Goal: Communication & Community: Answer question/provide support

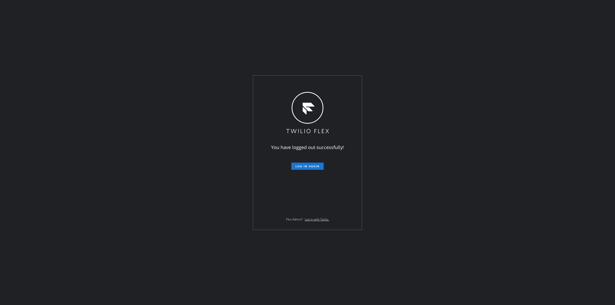
click at [301, 165] on span "Log in again" at bounding box center [308, 167] width 24 height 4
click at [453, 152] on div "You have logged out successfully! Log in again Flex Admin? Log in with Twilio." at bounding box center [307, 152] width 615 height 305
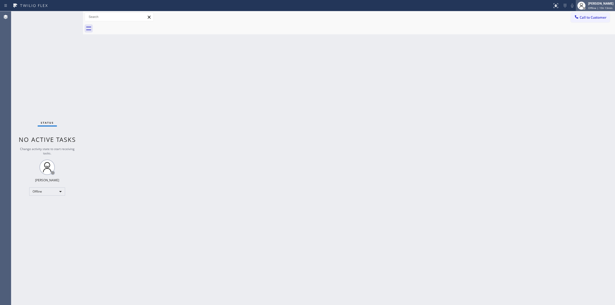
click at [594, 8] on span "Offline | 15h 13min" at bounding box center [601, 8] width 24 height 4
click at [582, 32] on button "Unavailable" at bounding box center [589, 34] width 51 height 7
click at [595, 17] on span "Call to Customer" at bounding box center [593, 17] width 27 height 5
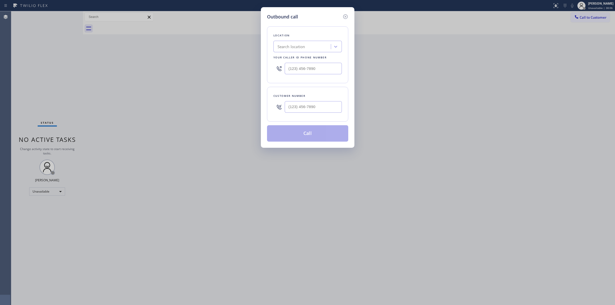
drag, startPoint x: 324, startPoint y: 101, endPoint x: 323, endPoint y: 103, distance: 2.6
click at [324, 101] on div "Customer number" at bounding box center [307, 104] width 81 height 35
click at [323, 103] on input "(___) ___-____" at bounding box center [313, 107] width 57 height 12
paste input "555) 555-5555"
type input "[PHONE_NUMBER]"
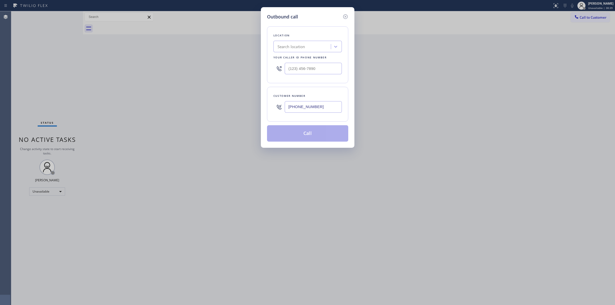
click at [309, 53] on div "Location Search location Your caller id phone number" at bounding box center [307, 54] width 81 height 57
click at [306, 48] on div "Search location" at bounding box center [303, 46] width 56 height 9
paste input "Home Alliance"
type input "Home Alliance"
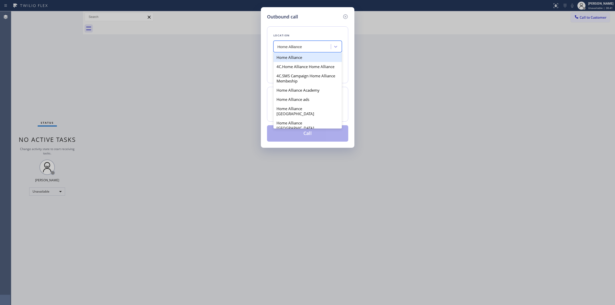
click at [291, 61] on div "Home Alliance" at bounding box center [308, 57] width 68 height 9
type input "[PHONE_NUMBER]"
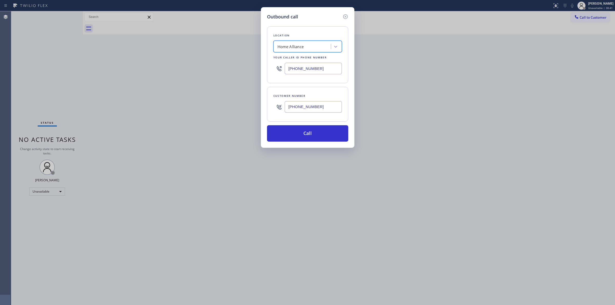
click at [324, 73] on input "[PHONE_NUMBER]" at bounding box center [313, 69] width 57 height 12
click at [318, 130] on button "Call" at bounding box center [307, 133] width 81 height 16
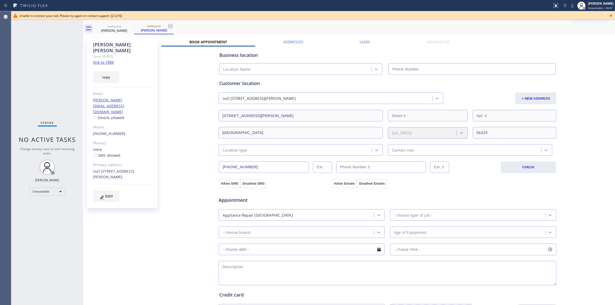
type input "[PHONE_NUMBER]"
click at [394, 31] on div "outbound [PERSON_NAME] outbound [PERSON_NAME]" at bounding box center [354, 29] width 521 height 12
click at [611, 15] on icon at bounding box center [611, 16] width 2 height 2
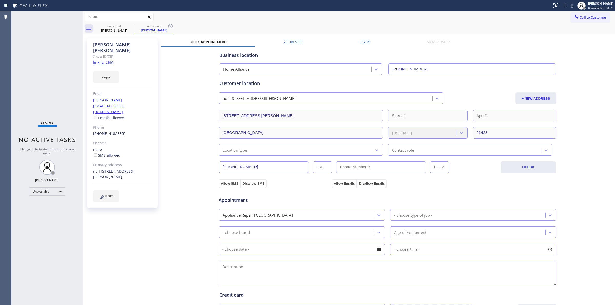
drag, startPoint x: 385, startPoint y: 33, endPoint x: 391, endPoint y: 31, distance: 5.9
click at [389, 32] on div "outbound [PERSON_NAME] outbound [PERSON_NAME]" at bounding box center [354, 29] width 521 height 12
drag, startPoint x: 585, startPoint y: 18, endPoint x: 531, endPoint y: 25, distance: 54.2
click at [584, 18] on span "Call to Customer" at bounding box center [593, 17] width 27 height 5
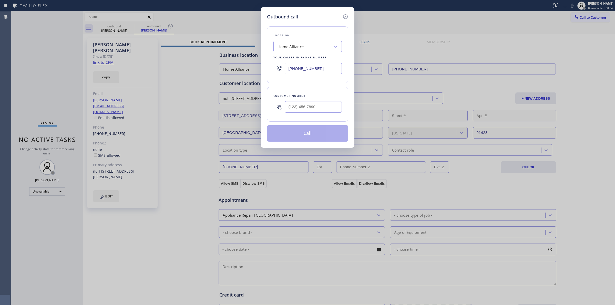
type input "(___) ___-____"
click at [313, 110] on input "(___) ___-____" at bounding box center [313, 107] width 57 height 12
click at [346, 16] on icon at bounding box center [346, 17] width 6 height 6
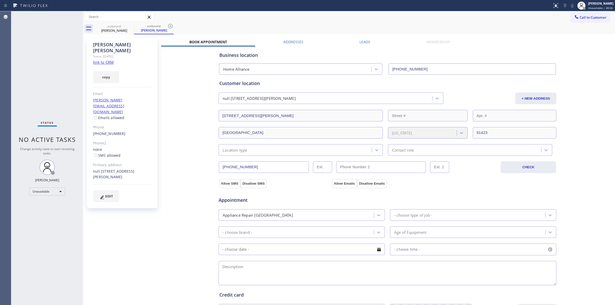
type input "[PHONE_NUMBER]"
click at [126, 131] on div "[PHONE_NUMBER]" at bounding box center [122, 134] width 59 height 6
copy div "[PHONE_NUMBER]"
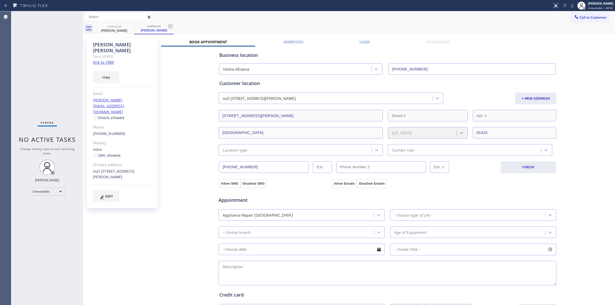
click at [586, 23] on div "outbound [PERSON_NAME] outbound [PERSON_NAME]" at bounding box center [354, 29] width 521 height 12
click at [589, 15] on button "Call to Customer" at bounding box center [590, 18] width 39 height 10
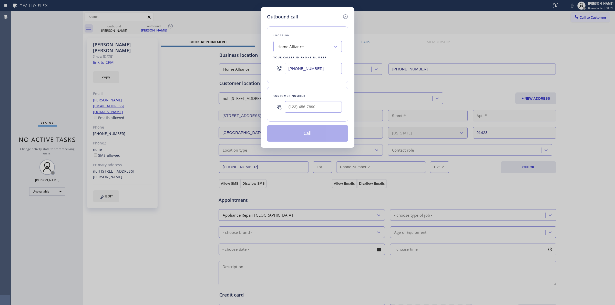
drag, startPoint x: 326, startPoint y: 101, endPoint x: 324, endPoint y: 104, distance: 3.7
click at [325, 102] on div at bounding box center [313, 107] width 57 height 17
click at [324, 104] on input "(___) ___-____" at bounding box center [313, 107] width 57 height 12
paste input "555) 555-5555"
type input "[PHONE_NUMBER]"
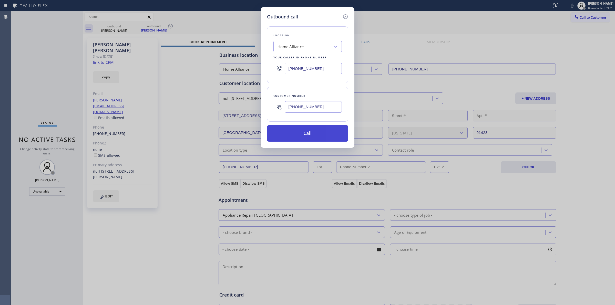
click at [306, 134] on button "Call" at bounding box center [307, 133] width 81 height 16
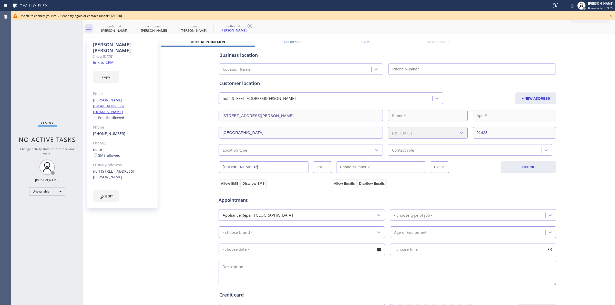
drag, startPoint x: 376, startPoint y: 36, endPoint x: 422, endPoint y: 31, distance: 46.2
click at [377, 36] on div "[PERSON_NAME] Since: [DATE] link to CRM copy Email [PERSON_NAME][EMAIL_ADDRESS]…" at bounding box center [349, 207] width 530 height 343
type input "[PHONE_NUMBER]"
click at [612, 15] on icon at bounding box center [611, 16] width 2 height 2
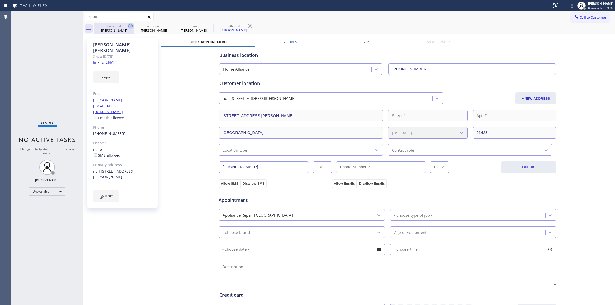
click at [131, 28] on icon at bounding box center [130, 26] width 5 height 5
click at [132, 24] on icon at bounding box center [130, 26] width 5 height 5
click at [0, 0] on icon at bounding box center [0, 0] width 0 height 0
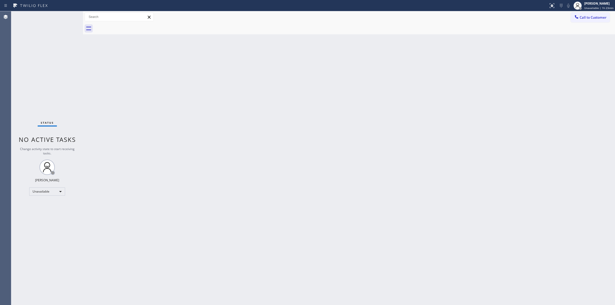
drag, startPoint x: 498, startPoint y: 76, endPoint x: 489, endPoint y: 74, distance: 9.4
click at [489, 74] on div "Back to Dashboard Change Sender ID Customers Technicians Select a contact Outbo…" at bounding box center [349, 158] width 532 height 294
click at [591, 16] on span "Call to Customer" at bounding box center [593, 17] width 27 height 5
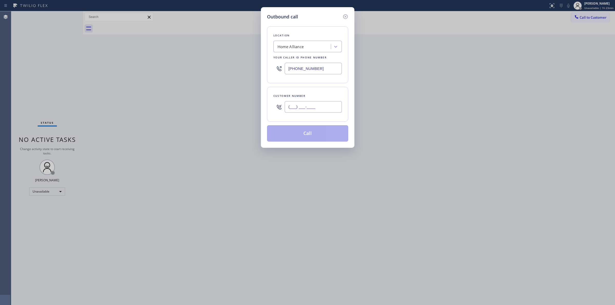
click at [318, 104] on input "(___) ___-____" at bounding box center [313, 107] width 57 height 12
paste input "714) 528-8455"
type input "[PHONE_NUMBER]"
click at [315, 50] on div "Home Alliance" at bounding box center [303, 46] width 56 height 9
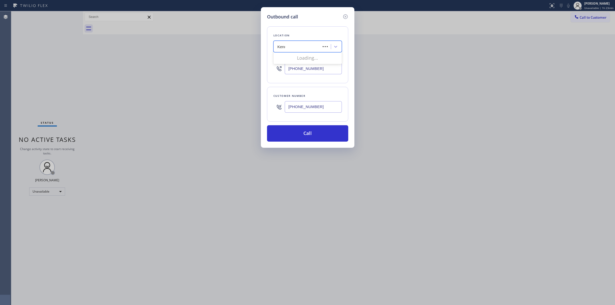
type input "Kenmore"
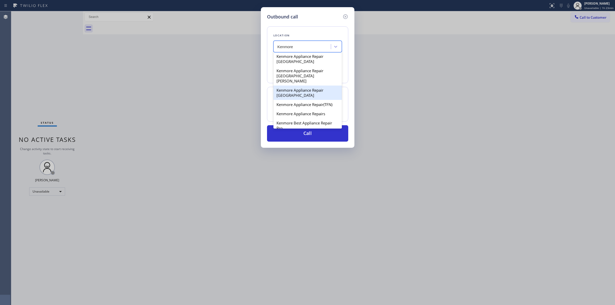
scroll to position [192, 0]
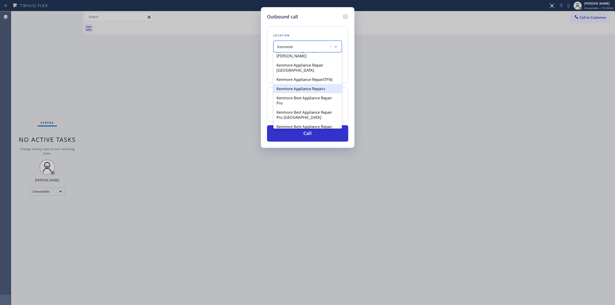
click at [292, 93] on div "Kenmore Appliance Repairs" at bounding box center [308, 88] width 68 height 9
type input "[PHONE_NUMBER]"
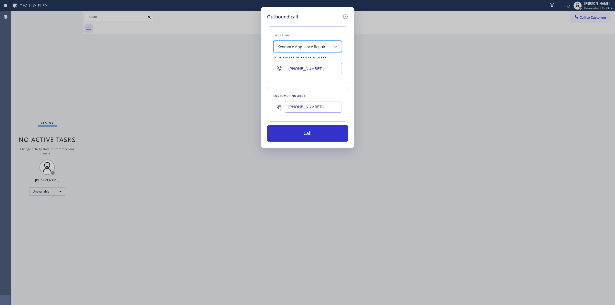
click at [306, 103] on input "[PHONE_NUMBER]" at bounding box center [313, 107] width 57 height 12
click at [310, 131] on button "Call" at bounding box center [307, 133] width 81 height 16
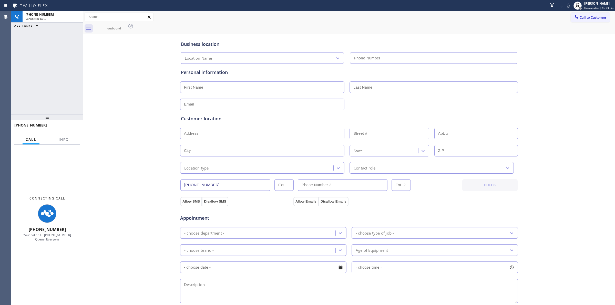
drag, startPoint x: 167, startPoint y: 38, endPoint x: 360, endPoint y: 83, distance: 197.2
click at [439, 99] on div at bounding box center [349, 104] width 339 height 13
type input "[PHONE_NUMBER]"
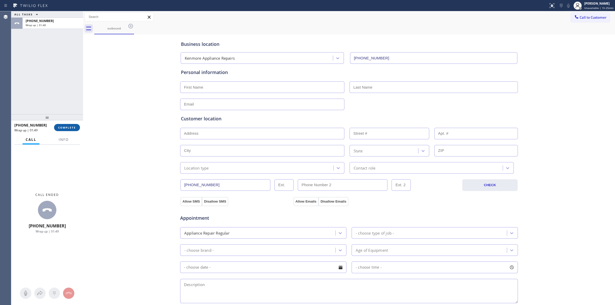
click at [68, 128] on span "COMPLETE" at bounding box center [67, 128] width 18 height 4
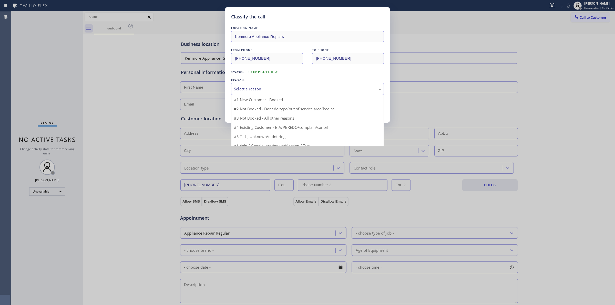
click at [275, 93] on div "Select a reason" at bounding box center [307, 89] width 153 height 12
drag, startPoint x: 265, startPoint y: 129, endPoint x: 254, endPoint y: 112, distance: 20.4
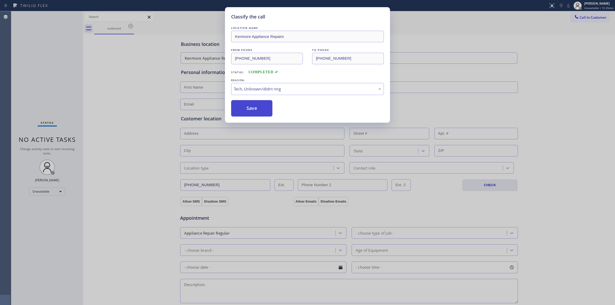
click at [253, 111] on button "Save" at bounding box center [251, 108] width 41 height 16
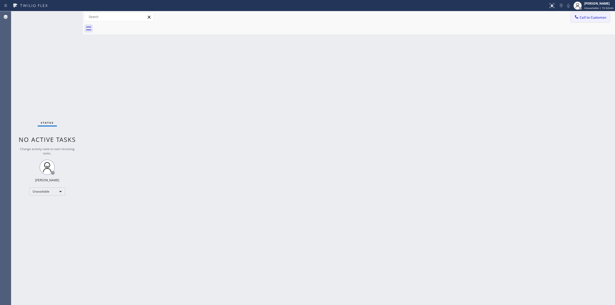
click at [597, 16] on span "Call to Customer" at bounding box center [593, 17] width 27 height 5
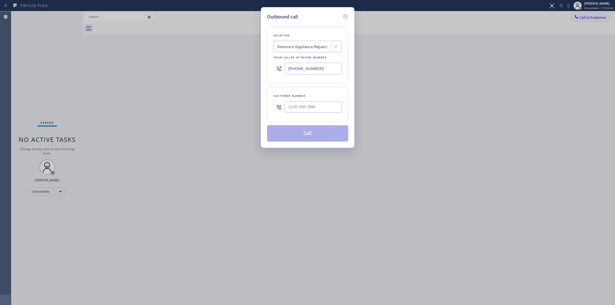
drag, startPoint x: 325, startPoint y: 36, endPoint x: 304, endPoint y: 48, distance: 23.4
click at [321, 38] on div "Location" at bounding box center [308, 35] width 68 height 5
paste input "Viking Repair Pro"
type input "Viking Repair Pro"
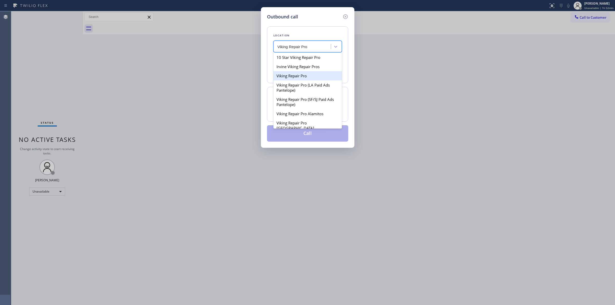
click at [294, 77] on div "Viking Repair Pro" at bounding box center [308, 75] width 68 height 9
type input "[PHONE_NUMBER]"
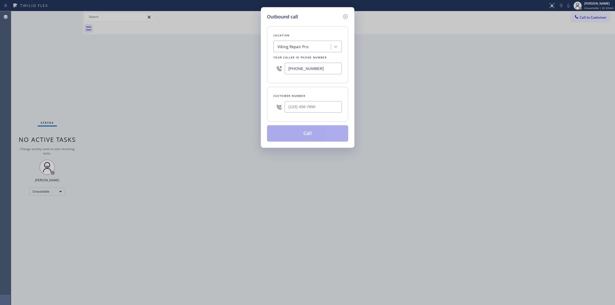
click at [378, 115] on div "Outbound call Location Viking Repair Pro Your caller id phone number [PHONE_NUM…" at bounding box center [307, 152] width 615 height 305
click at [316, 109] on input "(___) ___-____" at bounding box center [313, 107] width 57 height 12
paste input "805) 233-7328"
type input "[PHONE_NUMBER]"
click at [314, 47] on div "Viking Repair Pro" at bounding box center [303, 46] width 56 height 9
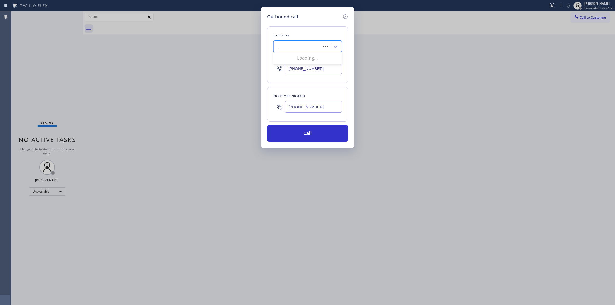
type input "LG"
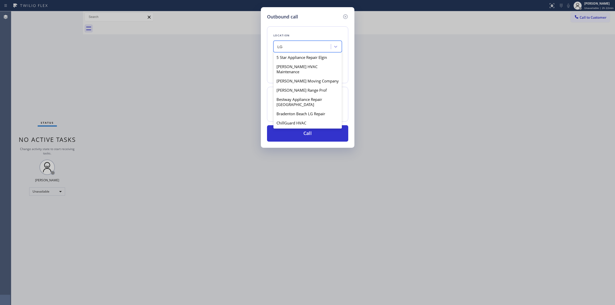
scroll to position [160, 0]
click at [300, 94] on div "LG & Samsung Appliance Expert" at bounding box center [308, 88] width 68 height 9
type input "[PHONE_NUMBER]"
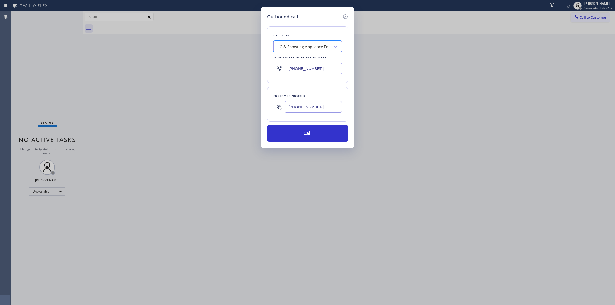
click at [310, 109] on input "[PHONE_NUMBER]" at bounding box center [313, 107] width 57 height 12
click at [305, 135] on button "Call" at bounding box center [307, 133] width 81 height 16
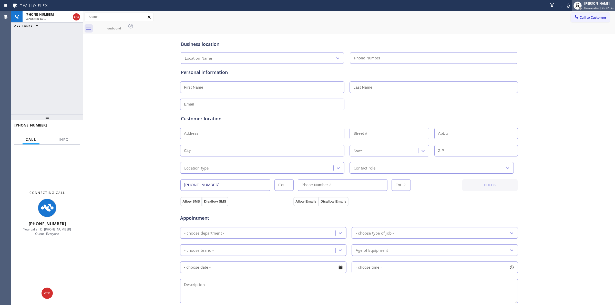
click at [593, 52] on div "Business location Location Name Personal information Customer location >> ADD N…" at bounding box center [349, 211] width 530 height 350
type input "[PHONE_NUMBER]"
click at [571, 5] on icon at bounding box center [569, 6] width 6 height 6
drag, startPoint x: 157, startPoint y: 156, endPoint x: 156, endPoint y: 153, distance: 3.2
click at [157, 156] on div "Business location LG & Samsung Appliance Expert [PHONE_NUMBER] Personal informa…" at bounding box center [349, 211] width 530 height 350
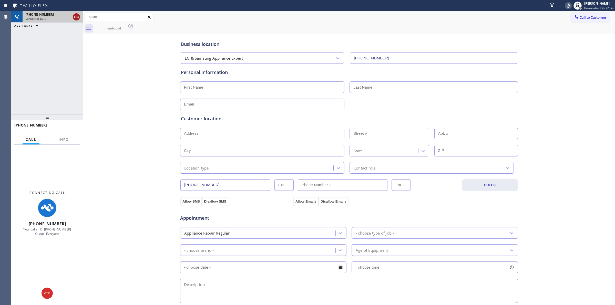
click at [73, 18] on icon at bounding box center [76, 17] width 6 height 6
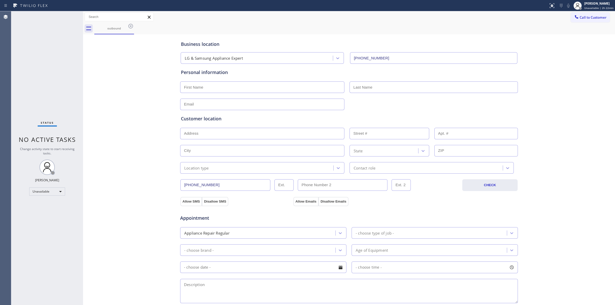
drag, startPoint x: 565, startPoint y: 49, endPoint x: 570, endPoint y: 40, distance: 9.4
click at [568, 43] on div "Business location LG & Samsung Appliance Expert [PHONE_NUMBER] Personal informa…" at bounding box center [349, 211] width 530 height 350
click at [580, 19] on span "Call to Customer" at bounding box center [593, 17] width 27 height 5
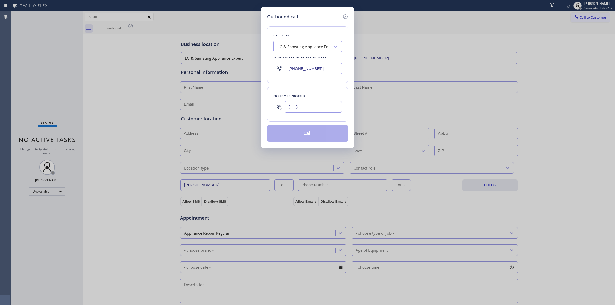
click at [310, 104] on input "(___) ___-____" at bounding box center [313, 107] width 57 height 12
paste input "805) 593-3907"
type input "[PHONE_NUMBER]"
click at [312, 49] on div "LG & Samsung Appliance Expert" at bounding box center [305, 47] width 54 height 6
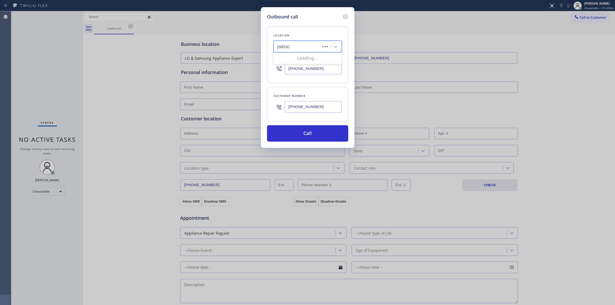
type input "samsung"
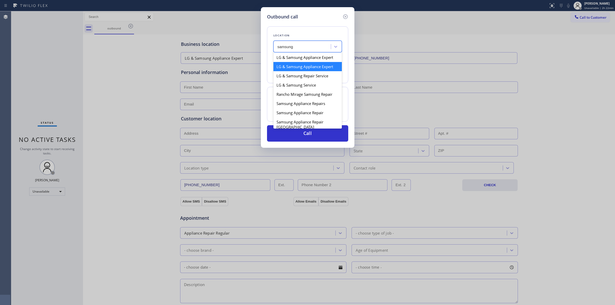
scroll to position [128, 0]
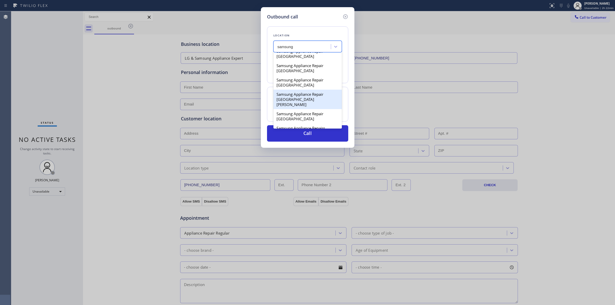
click at [304, 98] on div "Samsung Appliance Repair [GEOGRAPHIC_DATA][PERSON_NAME]" at bounding box center [308, 99] width 68 height 19
type input "[PHONE_NUMBER]"
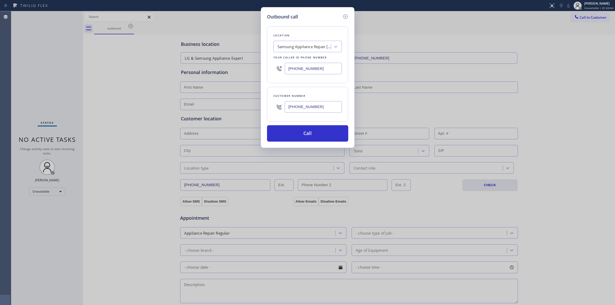
click at [306, 109] on input "[PHONE_NUMBER]" at bounding box center [313, 107] width 57 height 12
click at [305, 135] on button "Call" at bounding box center [307, 133] width 81 height 16
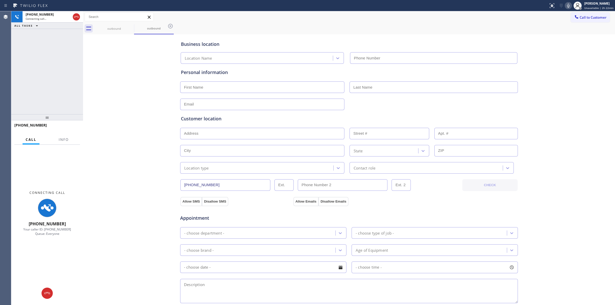
click at [563, 78] on div "Business location Location Name Personal information Customer location >> ADD N…" at bounding box center [349, 211] width 530 height 350
type input "[PHONE_NUMBER]"
click at [127, 29] on div "outbound" at bounding box center [114, 29] width 39 height 4
click at [130, 26] on icon at bounding box center [131, 26] width 6 height 6
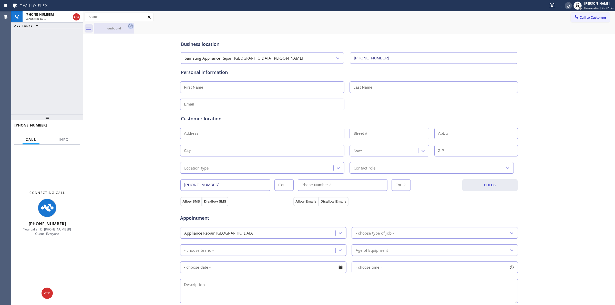
click at [131, 23] on icon at bounding box center [131, 26] width 6 height 6
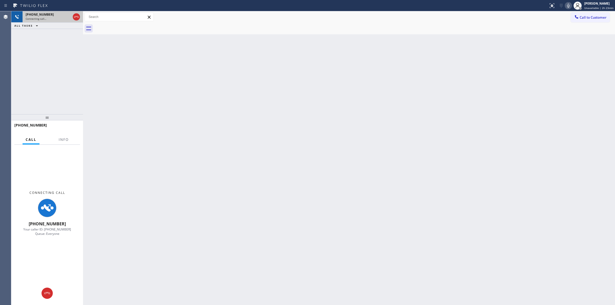
drag, startPoint x: 72, startPoint y: 12, endPoint x: 77, endPoint y: 16, distance: 7.1
click at [73, 12] on div at bounding box center [76, 16] width 9 height 11
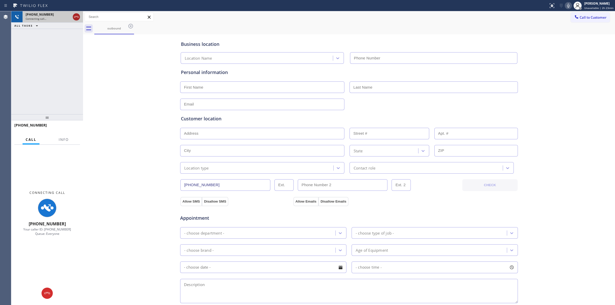
click at [77, 16] on icon at bounding box center [76, 17] width 6 height 6
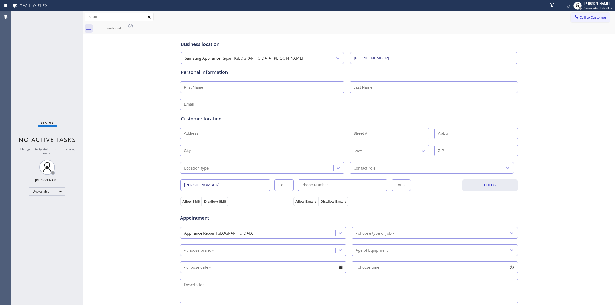
type input "[PHONE_NUMBER]"
click at [131, 27] on icon at bounding box center [131, 26] width 6 height 6
